Goal: Browse casually: Explore the website without a specific task or goal

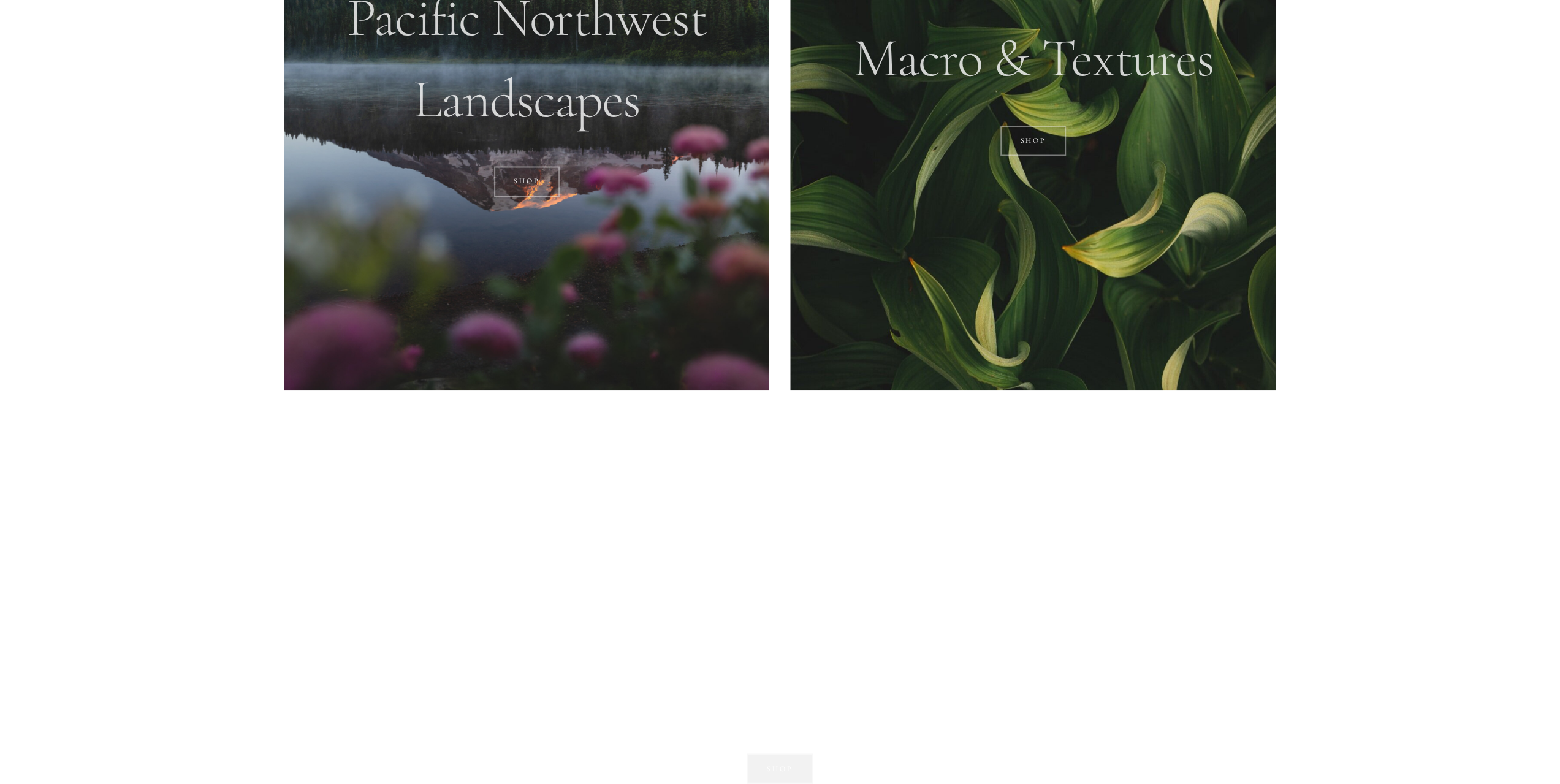
scroll to position [1961, 0]
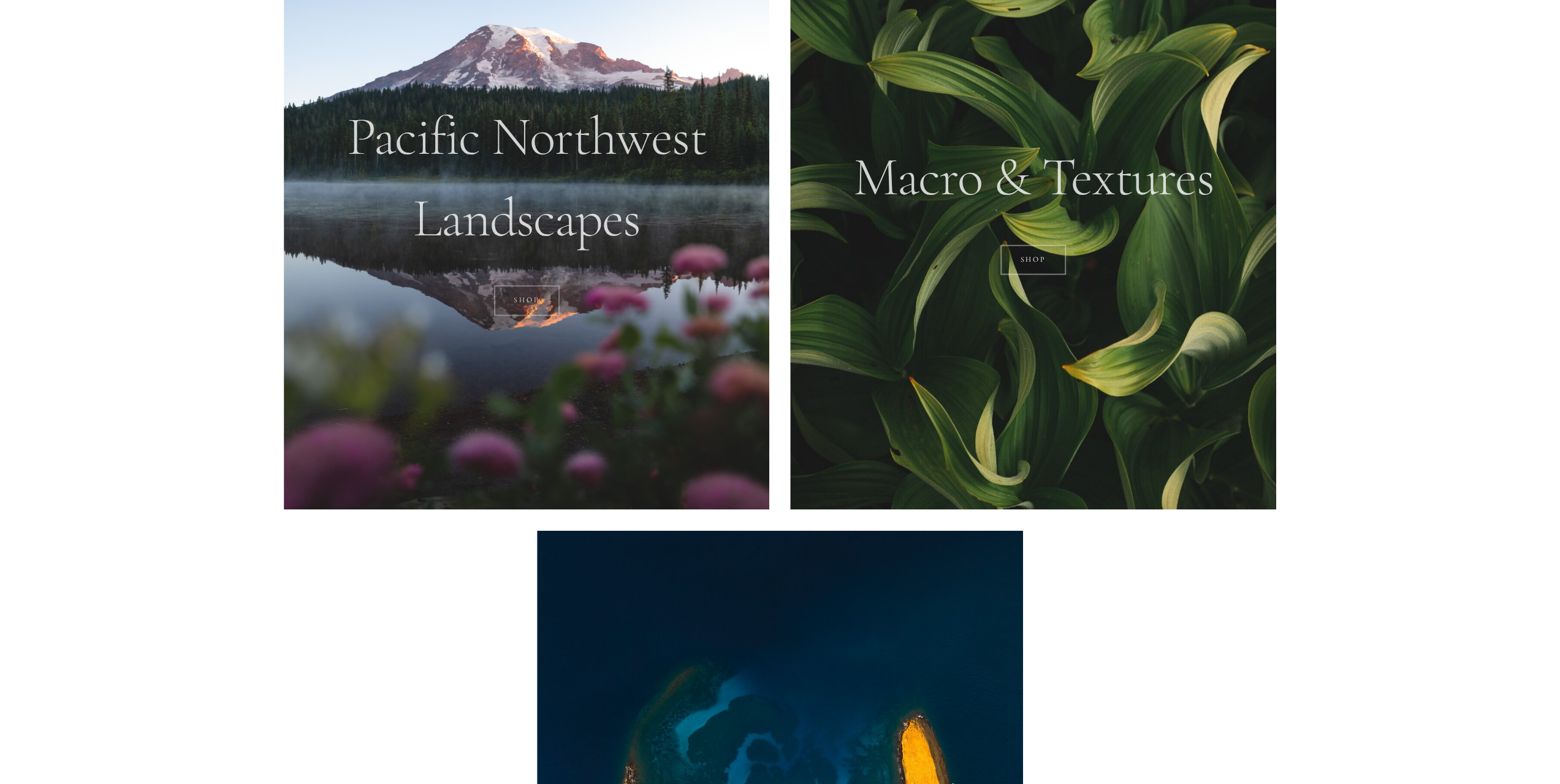
click at [522, 313] on link "SHOP" at bounding box center [526, 300] width 66 height 30
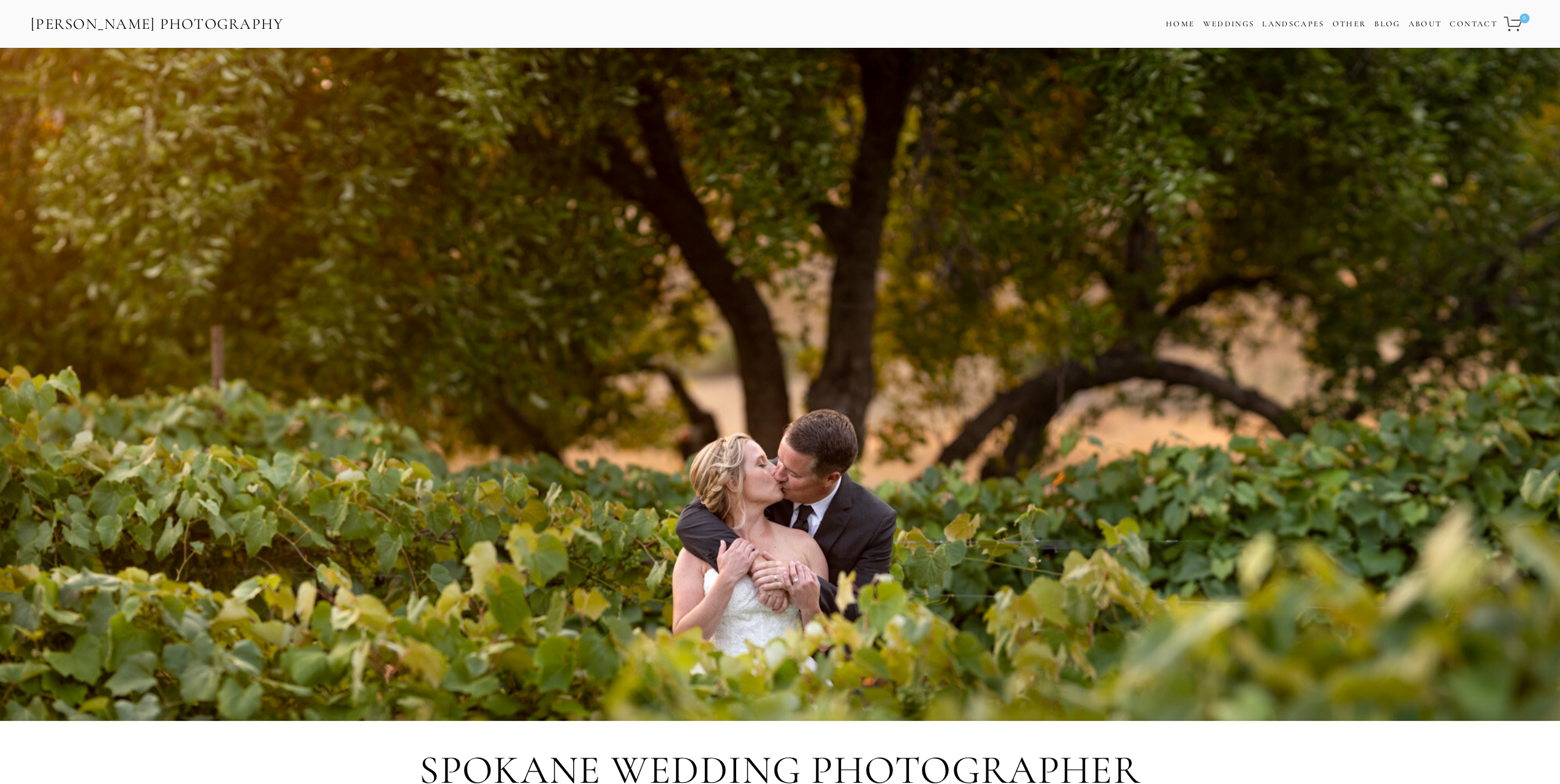
click at [41, 17] on link "[PERSON_NAME] Photography" at bounding box center [157, 24] width 256 height 28
click at [1294, 27] on link "Landscapes" at bounding box center [1293, 24] width 62 height 10
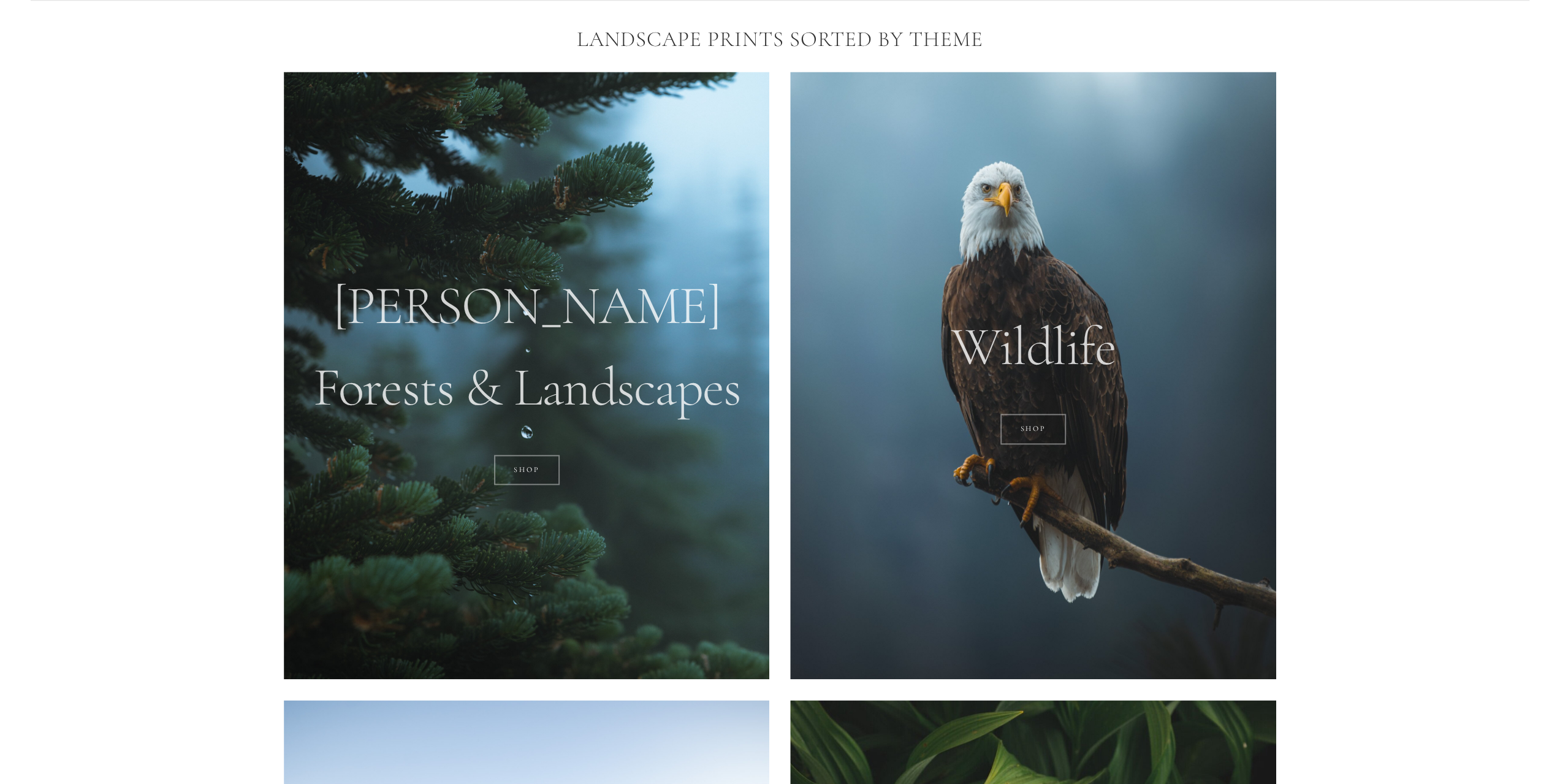
scroll to position [1164, 0]
click at [543, 476] on link "SHOP" at bounding box center [526, 469] width 66 height 30
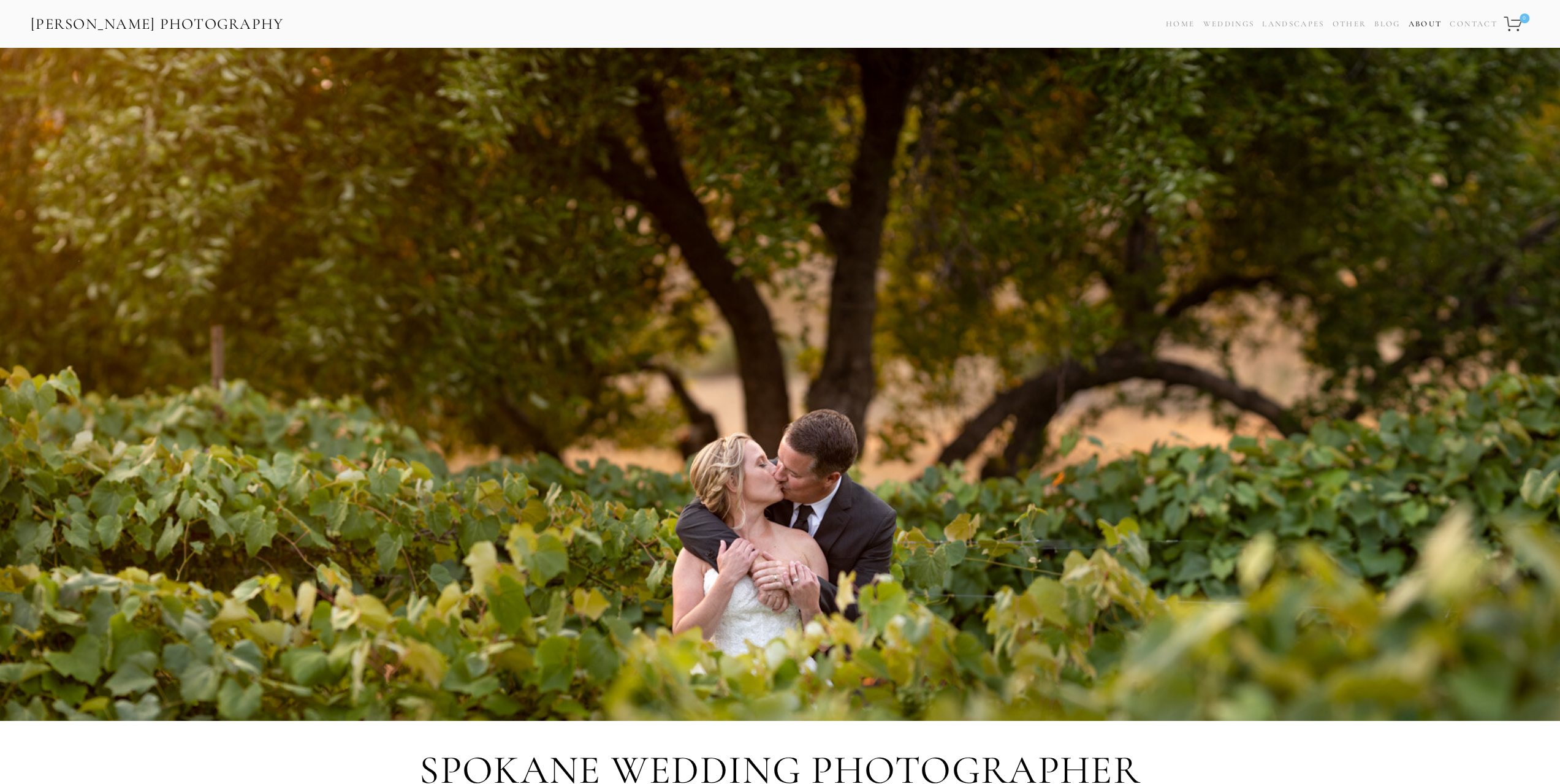
click at [1410, 22] on link "About" at bounding box center [1424, 24] width 33 height 18
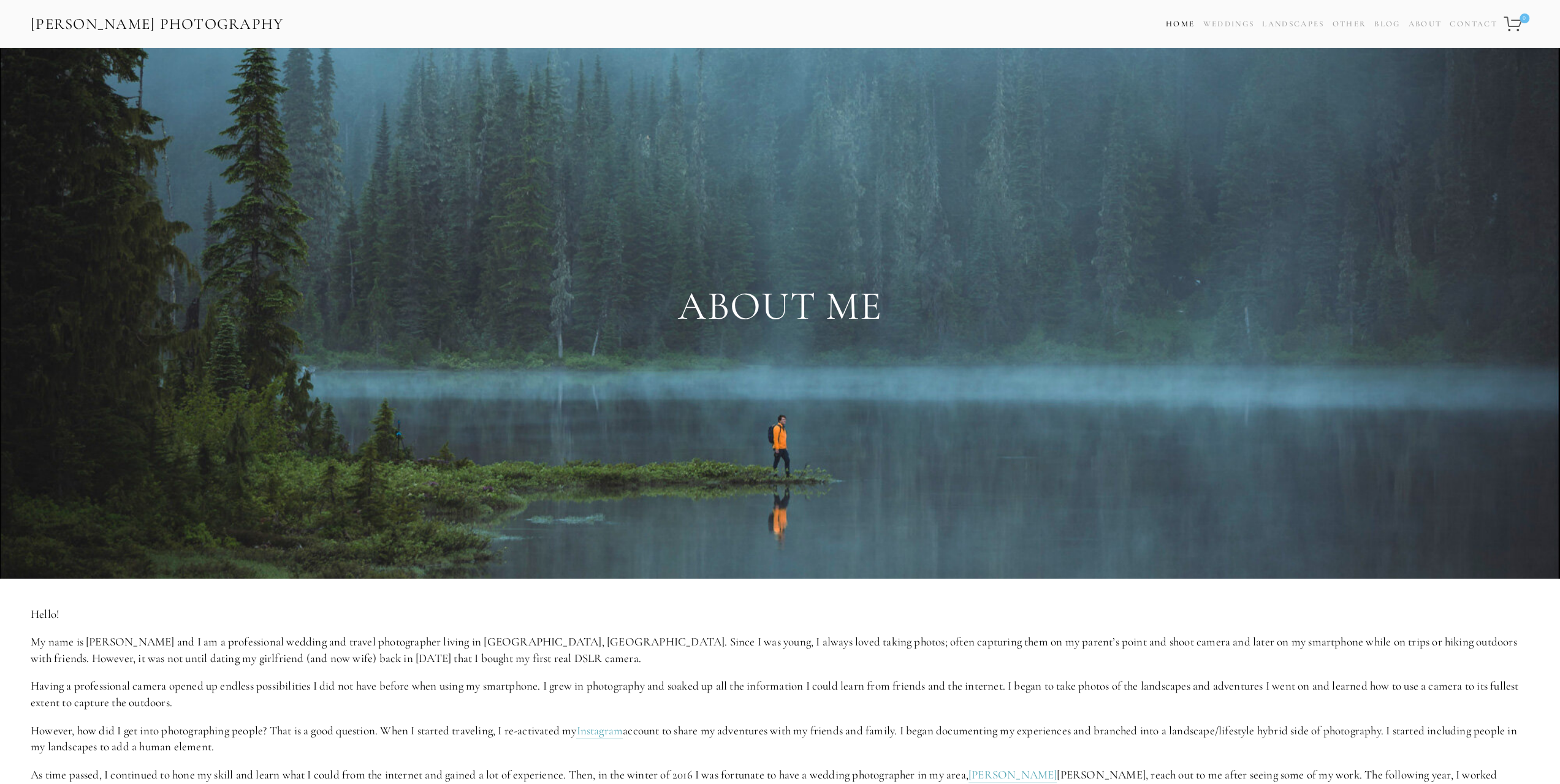
click at [1175, 25] on link "Home" at bounding box center [1180, 24] width 29 height 18
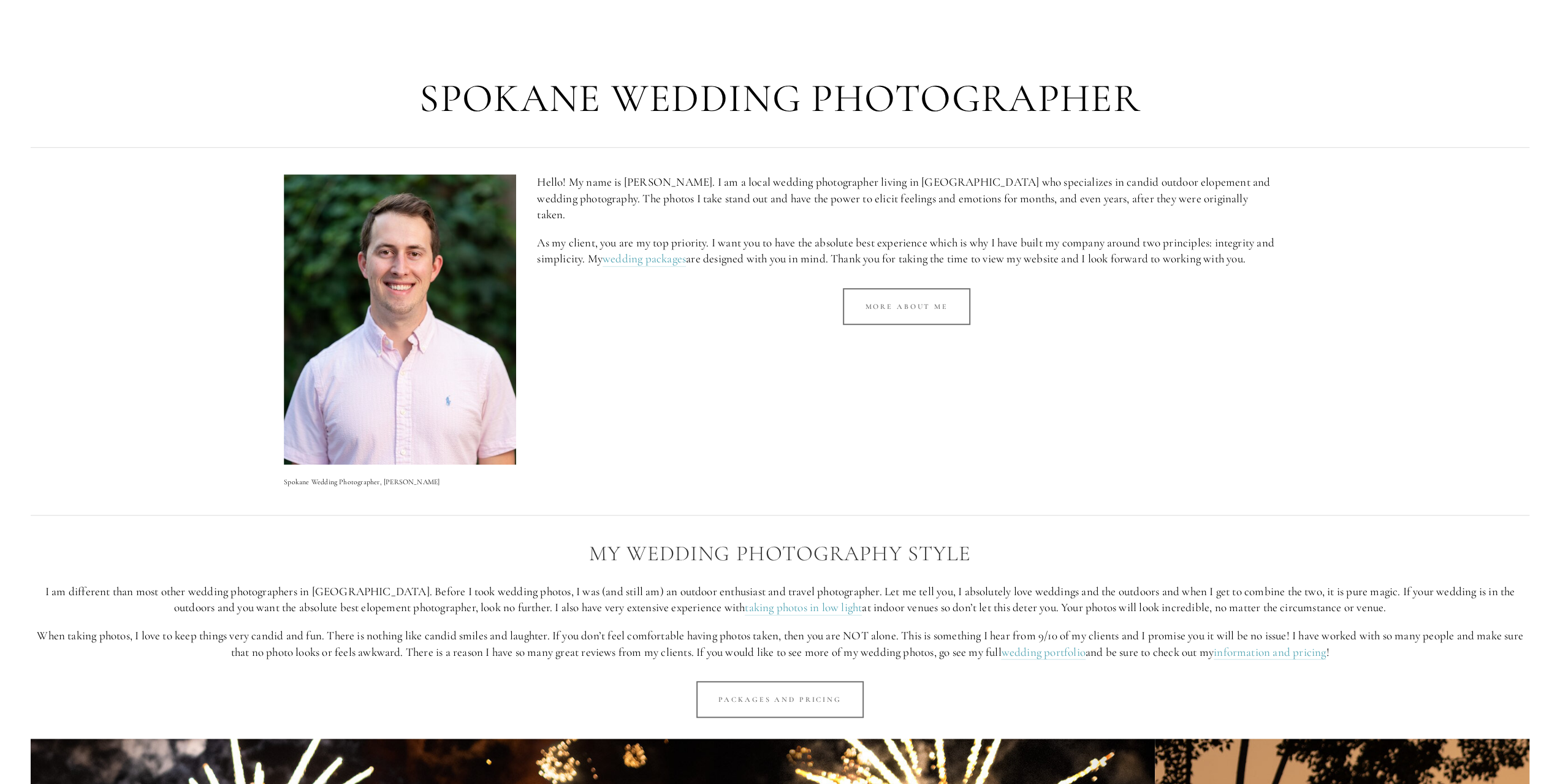
scroll to position [796, 0]
